Goal: Transaction & Acquisition: Purchase product/service

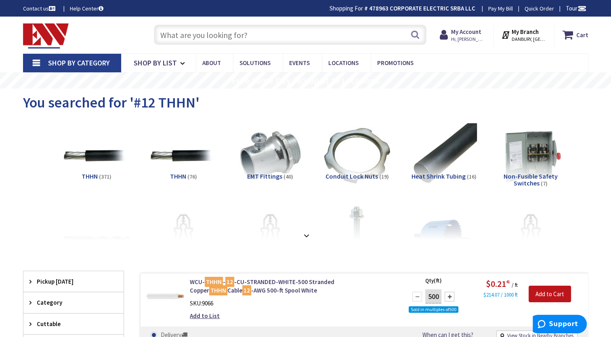
click at [232, 38] on input "text" at bounding box center [290, 35] width 272 height 20
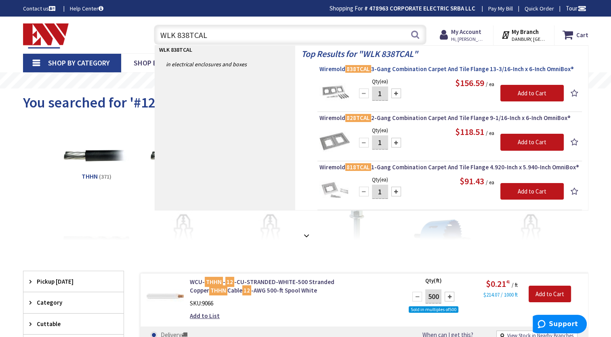
type input "WLK 838TCAL"
click at [427, 67] on span "Wiremold 838TCAL 3-Gang Combination Carpet And Tile Flange 13-3/16-Inch x 6-Inc…" at bounding box center [449, 69] width 260 height 8
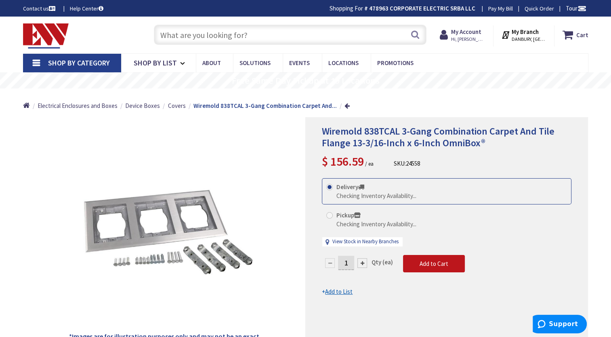
type input "CT-[STREET_ADDRESS]"
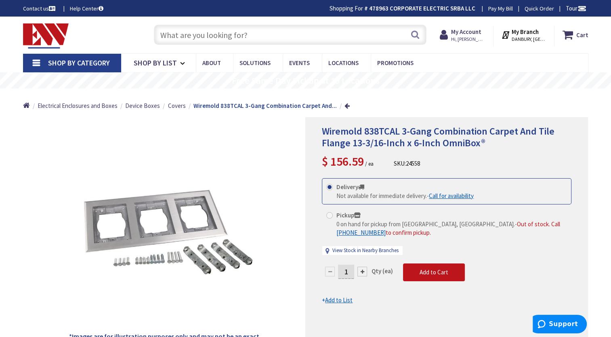
click at [202, 37] on input "text" at bounding box center [290, 35] width 272 height 20
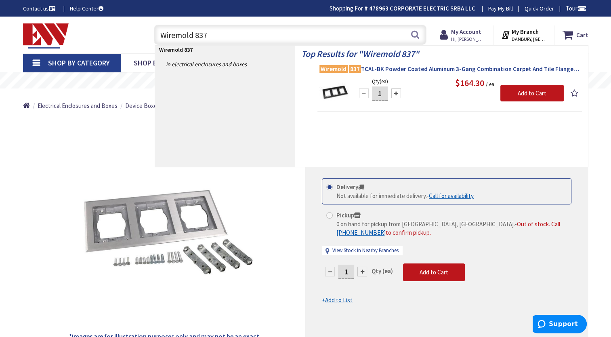
type input "Wiremold 837"
click at [425, 70] on span "Wiremold 837 TCAL-BK Powder Coated Aluminum 3-Gang Combination Carpet And Tile …" at bounding box center [449, 69] width 260 height 8
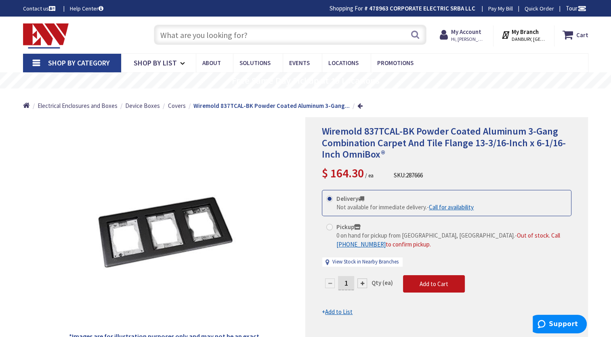
click at [183, 36] on input "text" at bounding box center [290, 35] width 272 height 20
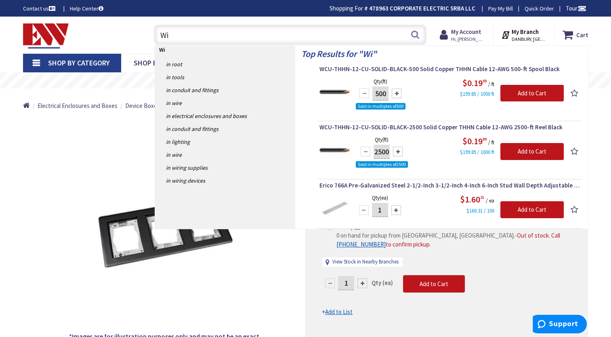
type input "W"
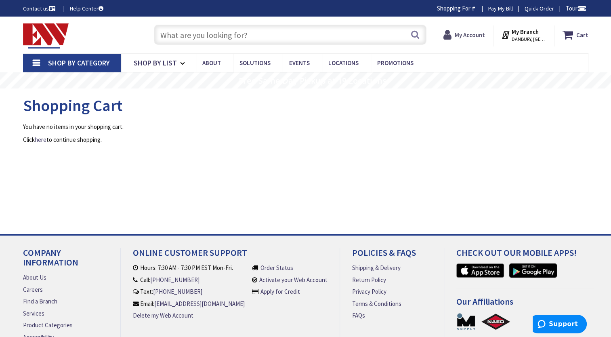
click at [477, 36] on strong "My Account" at bounding box center [469, 35] width 30 height 8
